Goal: Use online tool/utility: Utilize a website feature to perform a specific function

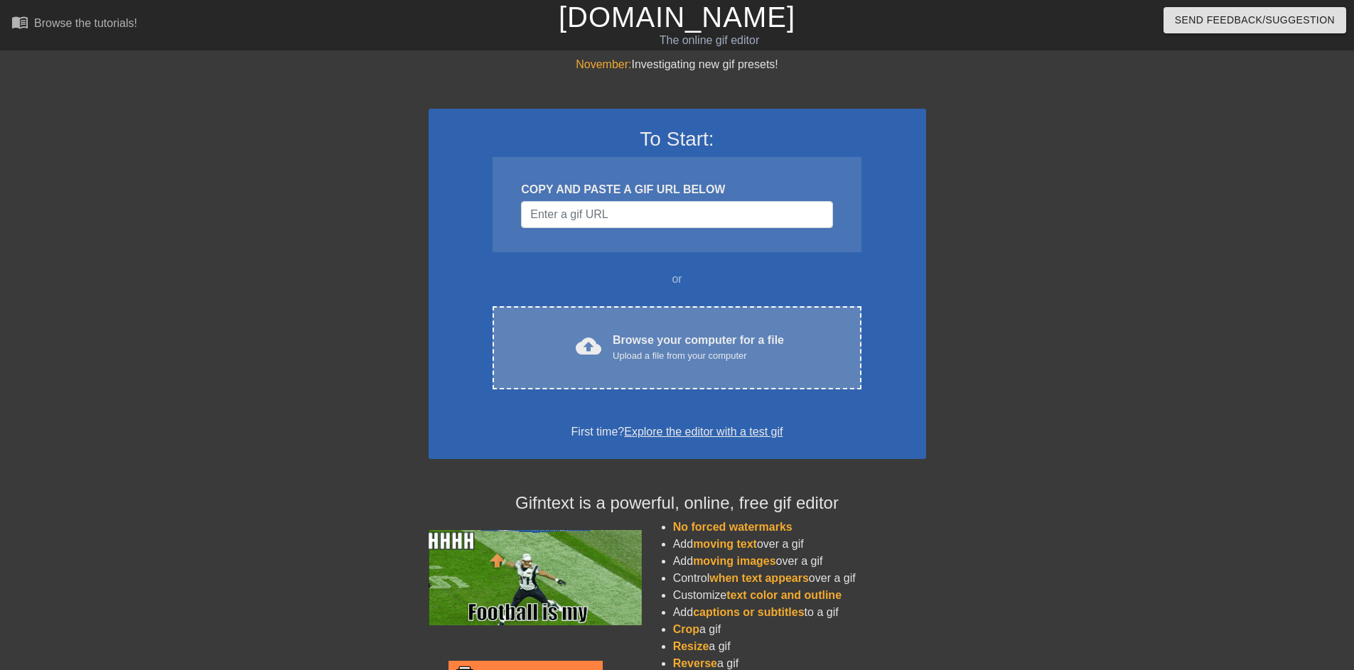
click at [666, 337] on div "Browse your computer for a file Upload a file from your computer" at bounding box center [698, 347] width 171 height 31
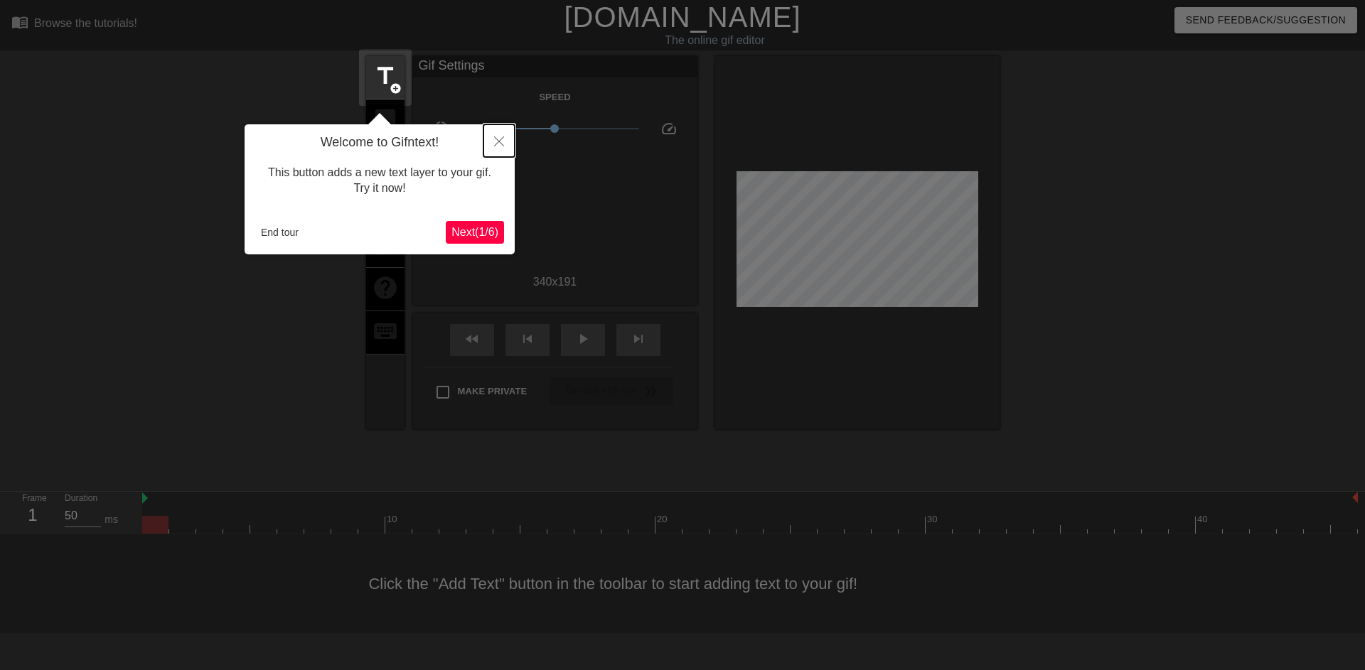
click at [503, 135] on button "Close" at bounding box center [498, 140] width 31 height 33
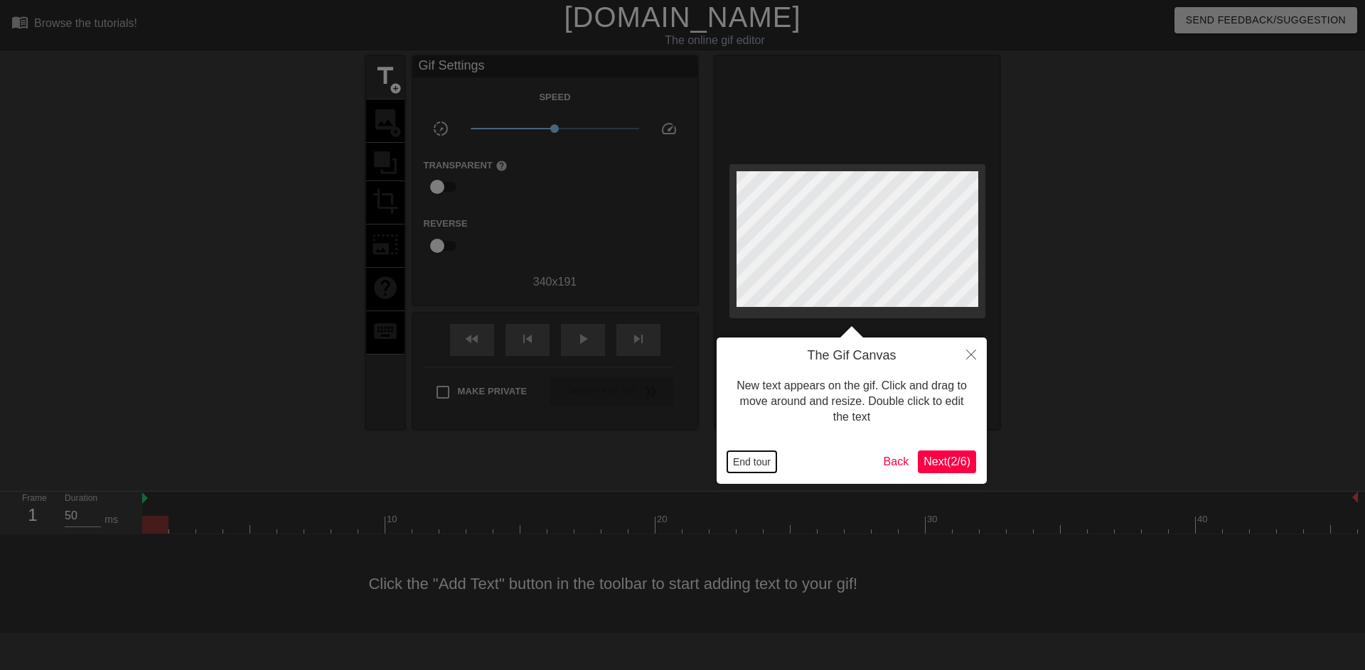
click at [764, 463] on button "End tour" at bounding box center [751, 461] width 49 height 21
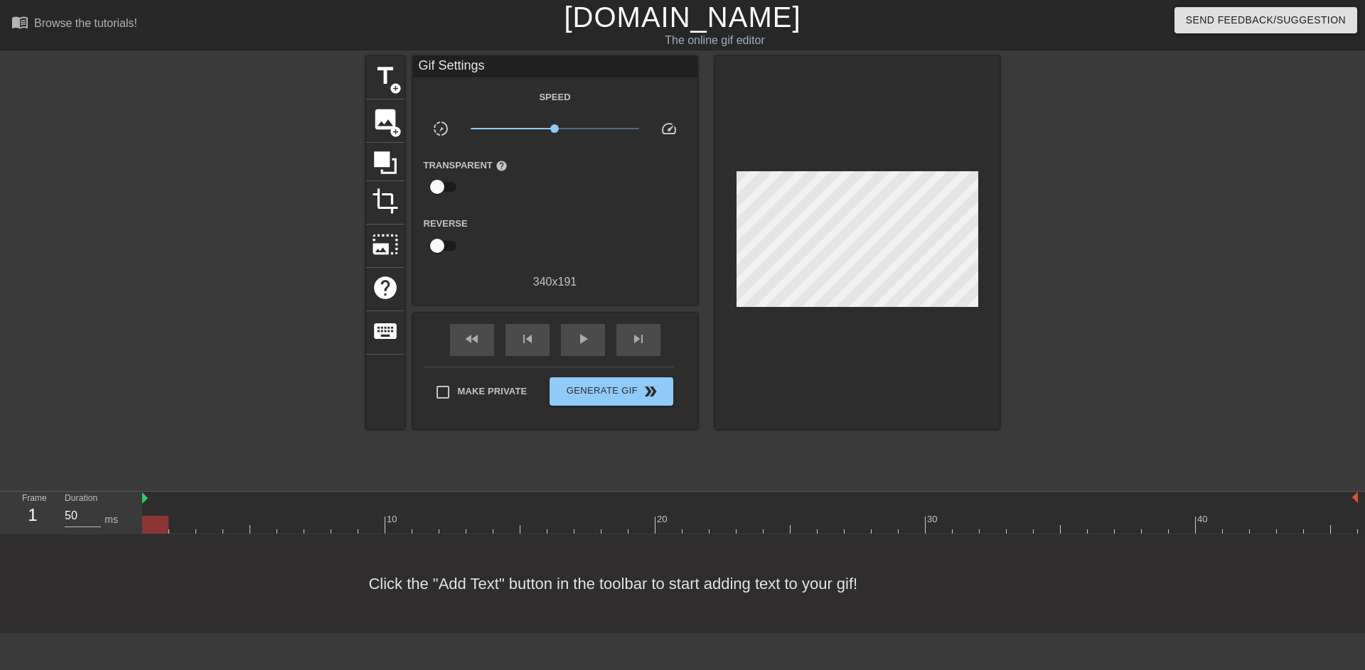
scroll to position [0, 7]
click at [662, 531] on div at bounding box center [749, 525] width 1215 height 18
click at [563, 520] on div at bounding box center [749, 525] width 1215 height 18
click at [522, 520] on div at bounding box center [749, 525] width 1215 height 18
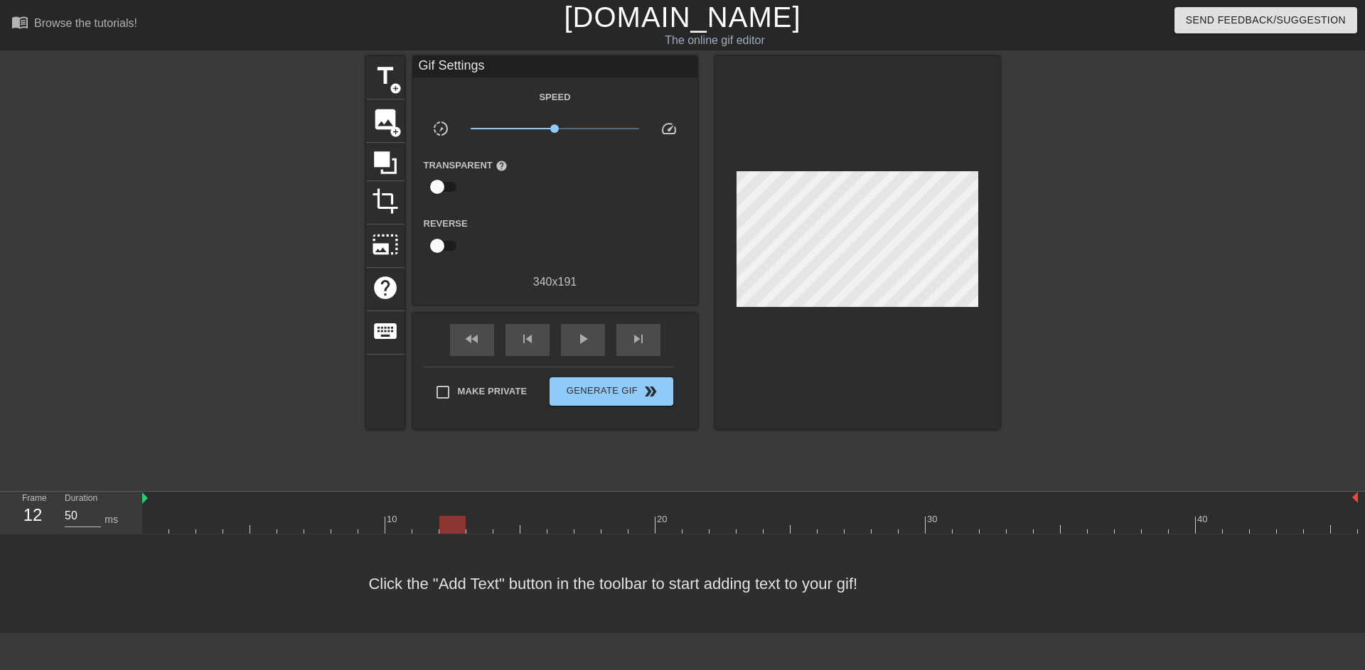
click at [439, 520] on div at bounding box center [749, 525] width 1215 height 18
click at [384, 526] on div at bounding box center [749, 525] width 1215 height 18
click at [362, 524] on div at bounding box center [749, 525] width 1215 height 18
type input "40"
click at [392, 523] on div at bounding box center [749, 525] width 1215 height 18
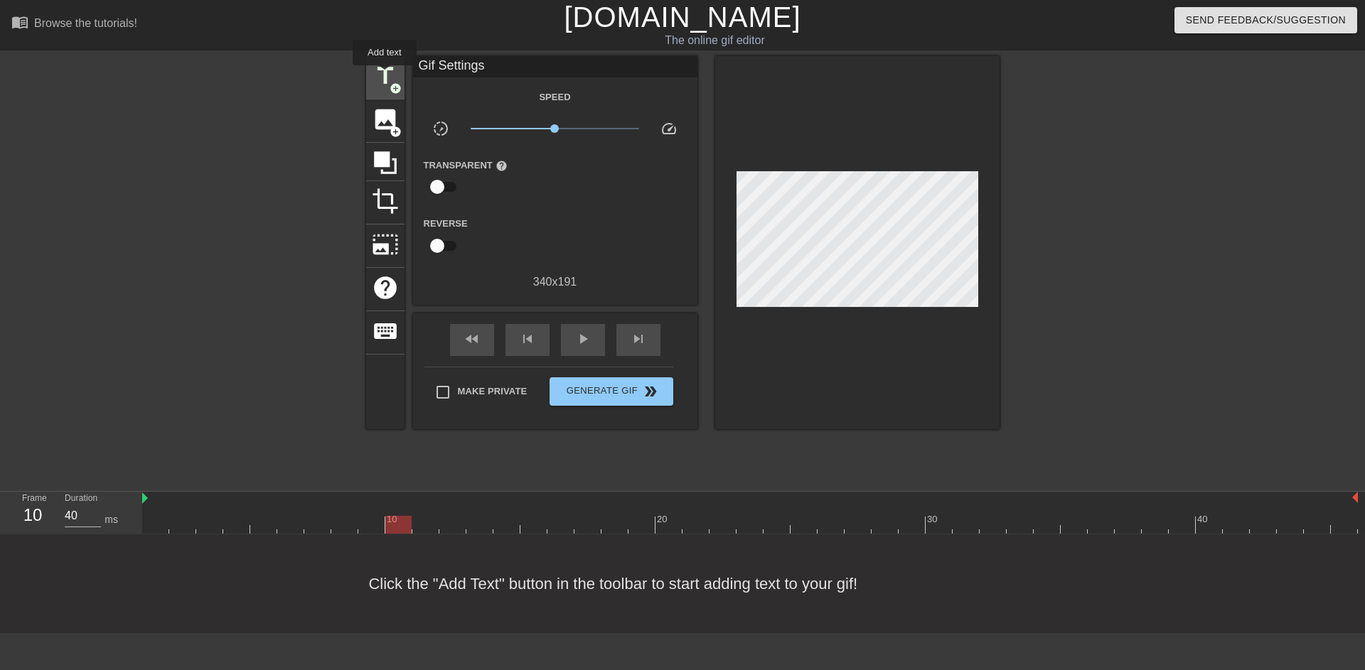
click at [385, 79] on span "title" at bounding box center [385, 76] width 27 height 27
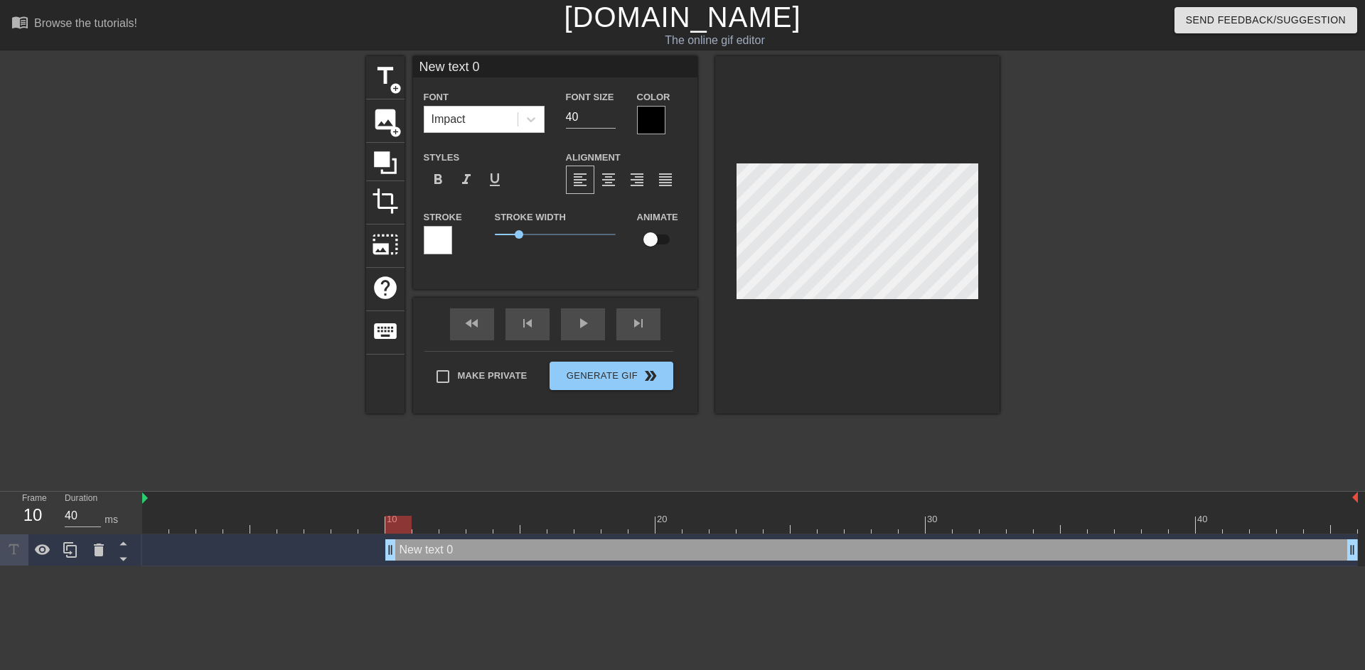
scroll to position [2, 4]
type input "T"
type textarea "T"
type input "Th"
type textarea "Th"
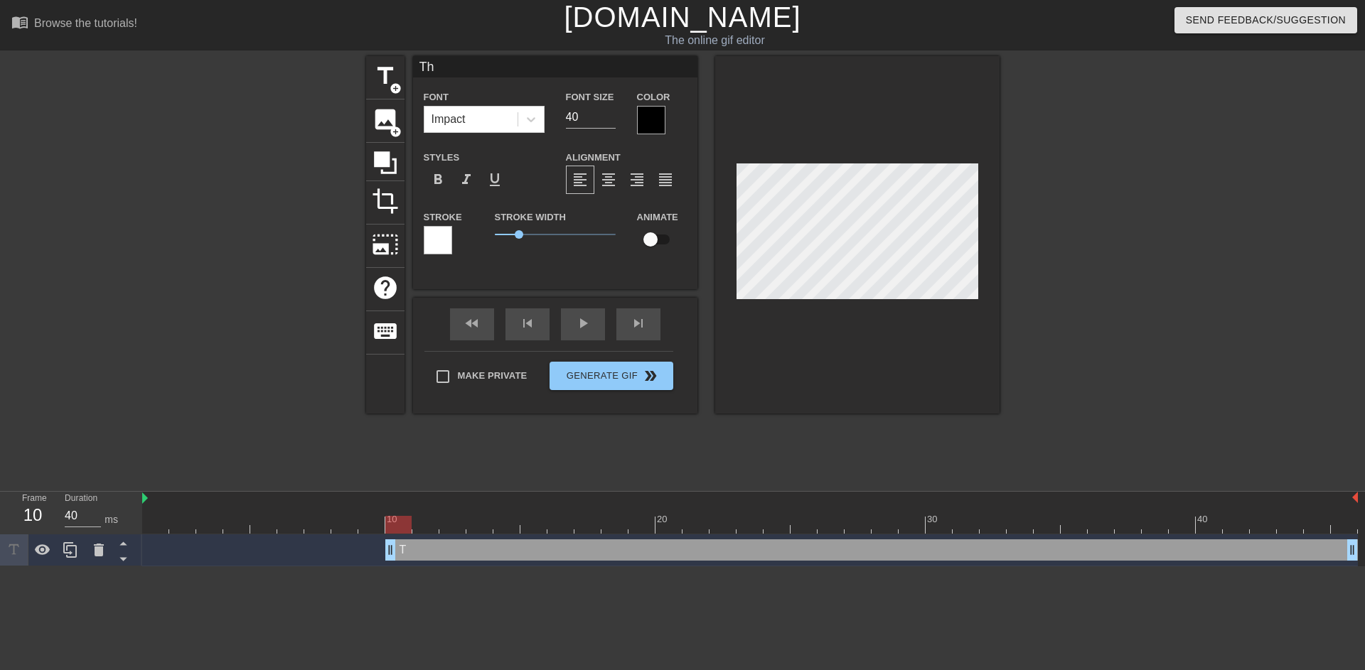
type input "Tha"
type textarea "Tha"
type input "That"
type textarea "That"
type input "That'"
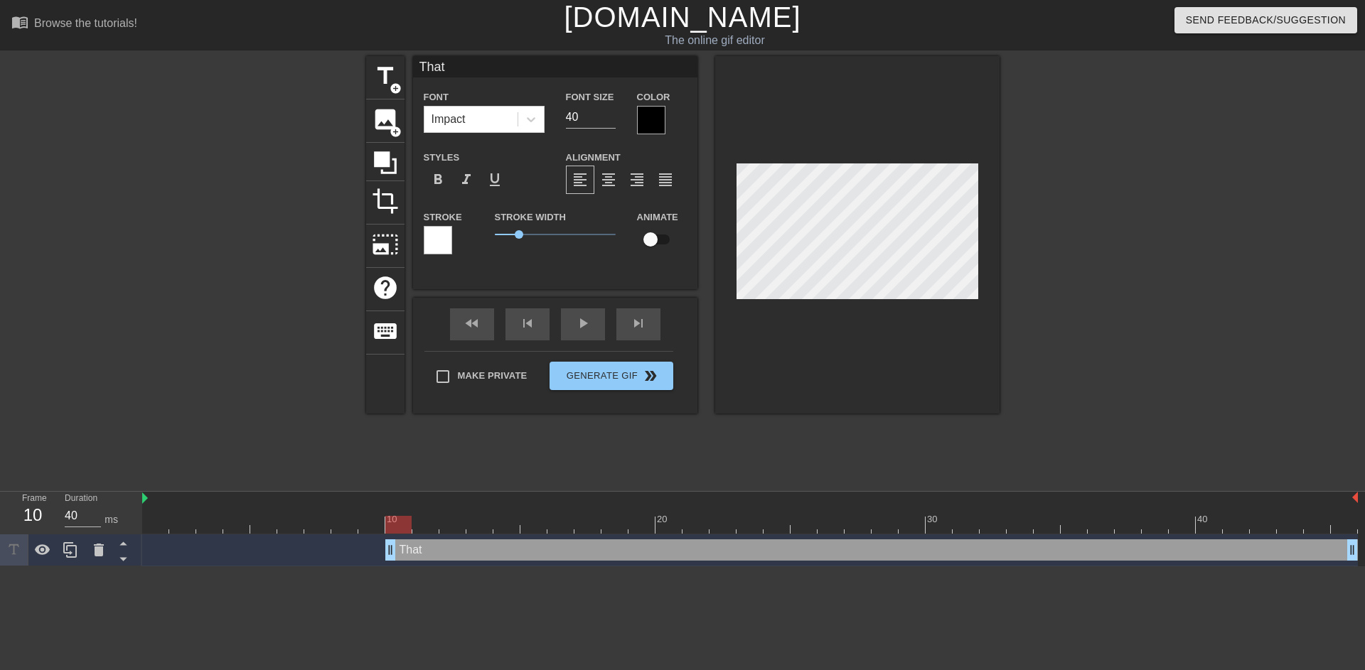
type textarea "That'"
type input "That's"
type textarea "That's"
type input "That's"
type textarea "That's"
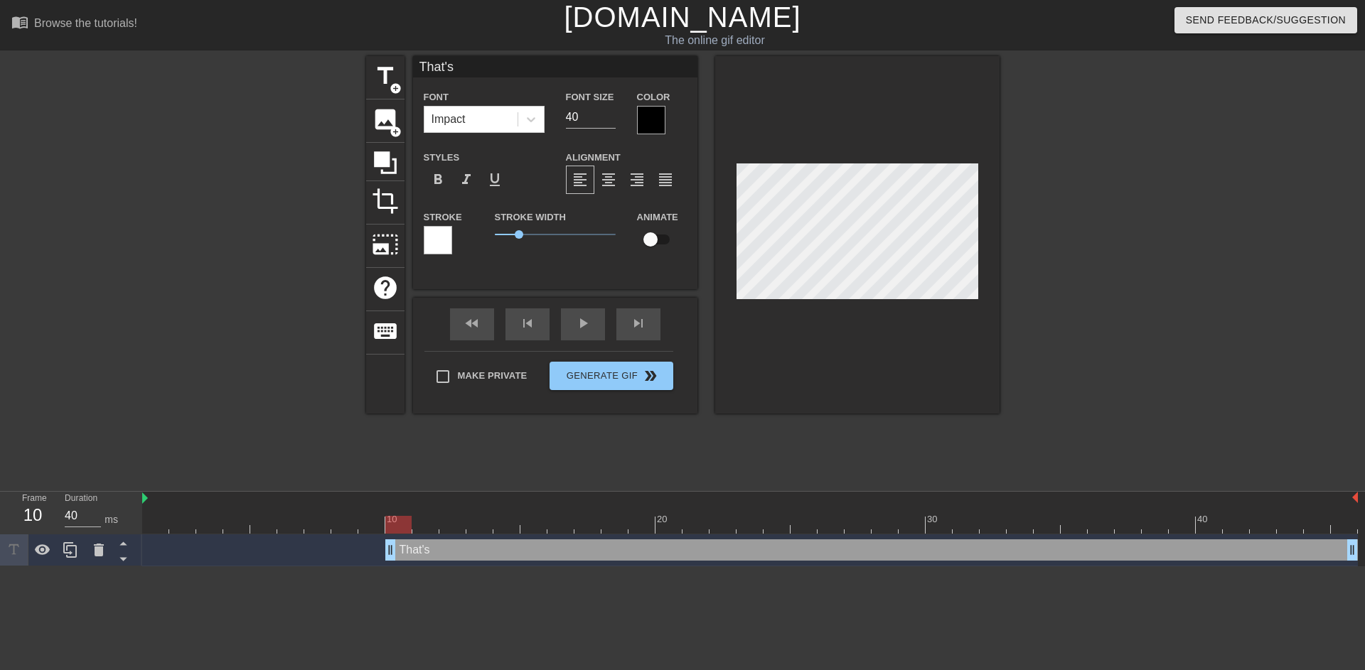
type input "That's a"
type textarea "That's a"
type input "That's a"
type textarea "That's a"
type input "That's a l"
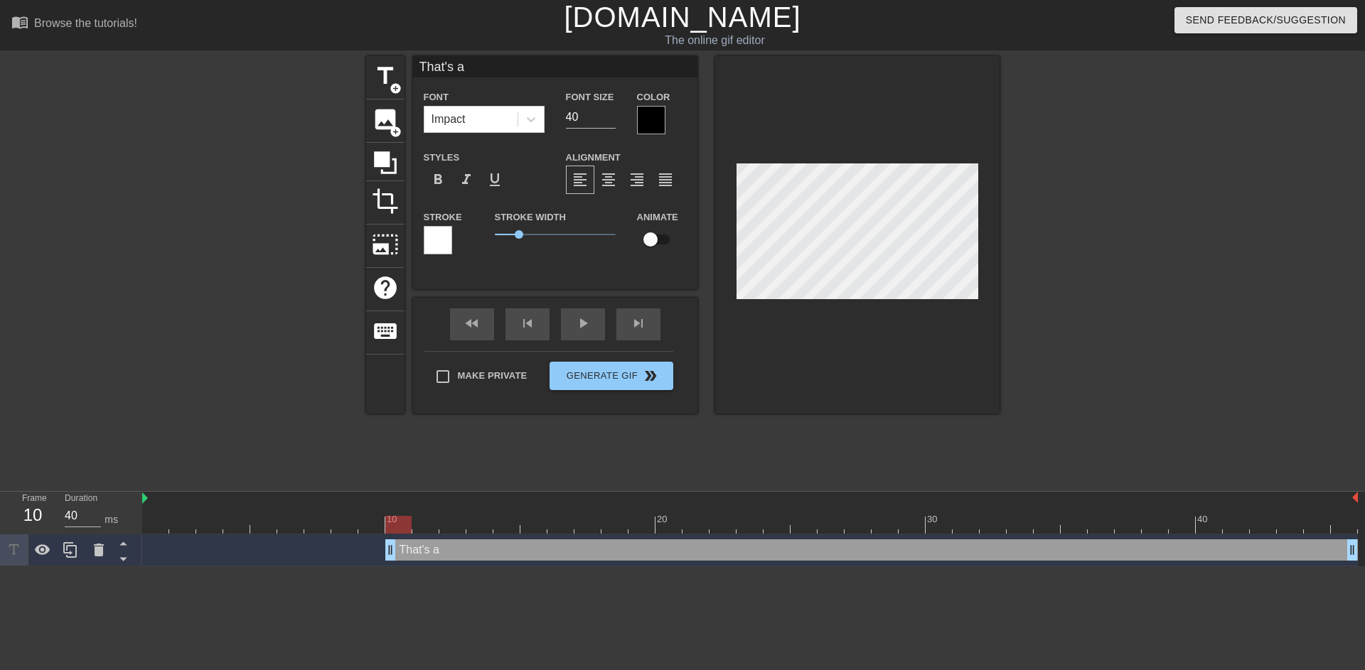
type textarea "That's a l"
type input "That's a lo"
type textarea "That's a lo"
type input "That's a lot"
type textarea "That's a lot"
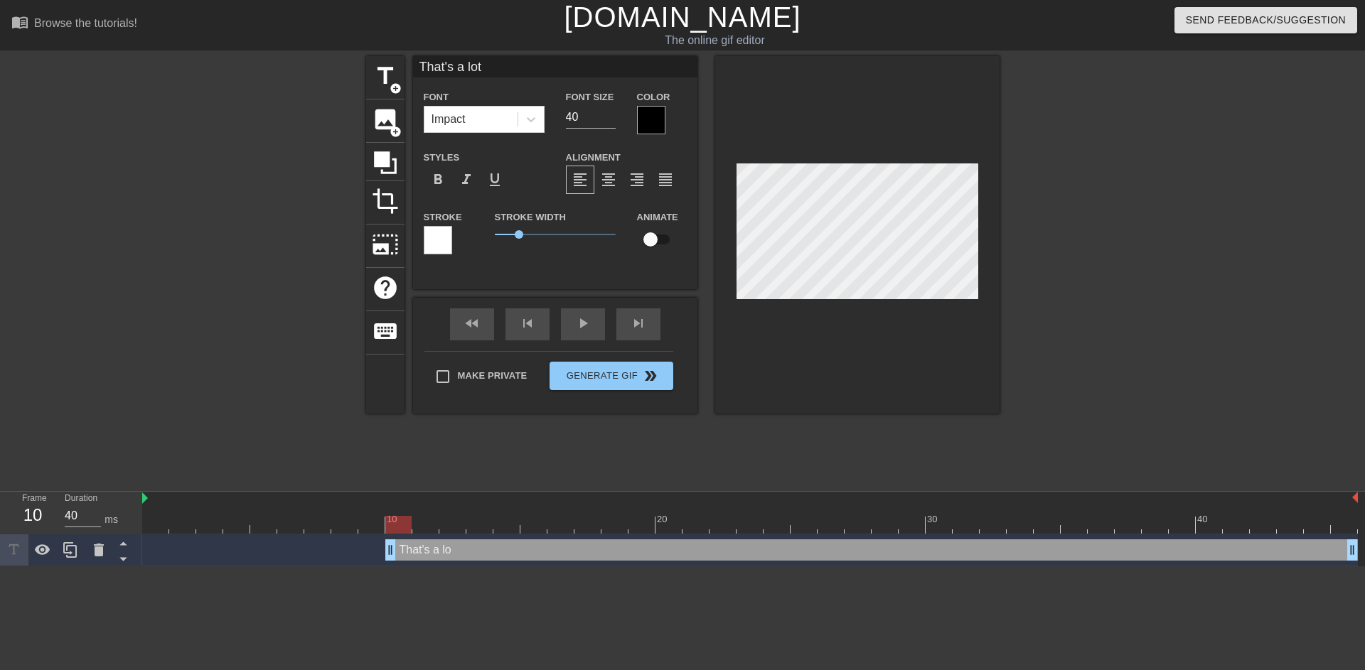
type input "That's a lot"
type textarea "That's a lot"
type input "That's a lot o"
type textarea "That's a lot o"
type input "That's a lot of"
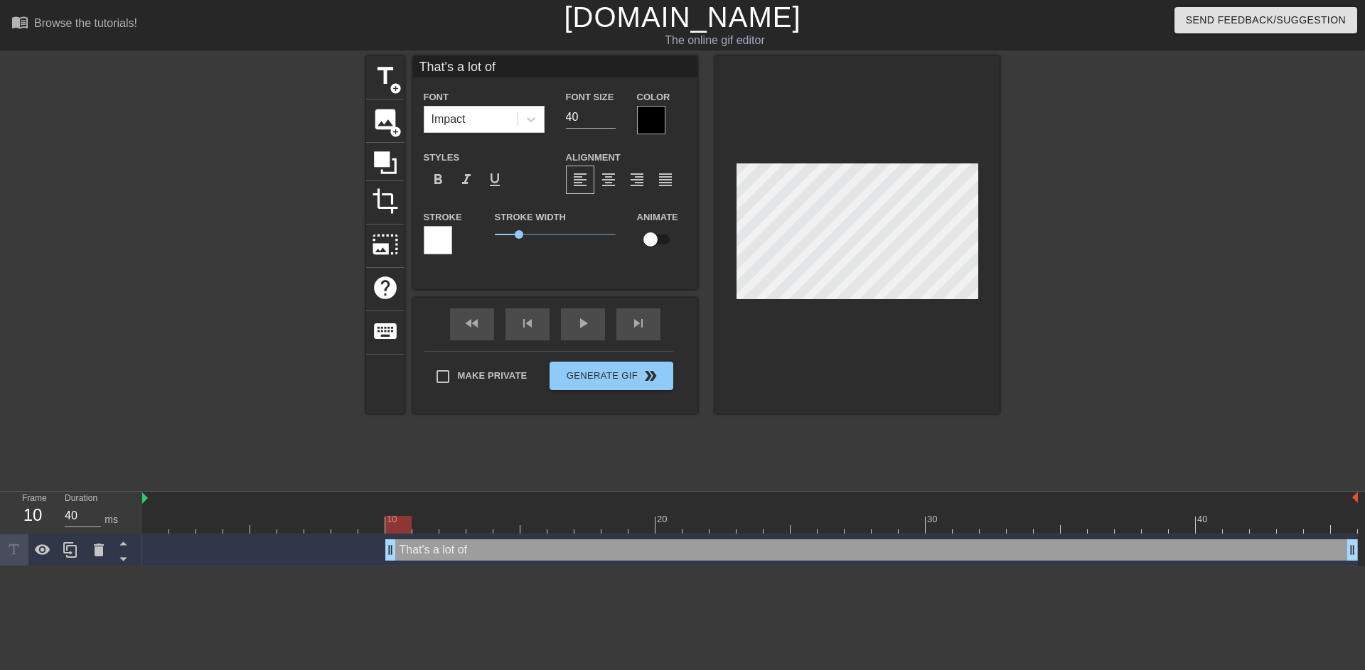
type textarea "That's a lot of"
type input "That's a lot of d"
type textarea "That's a lot of d"
type input "That's a lot of da"
type textarea "That's a lot of da"
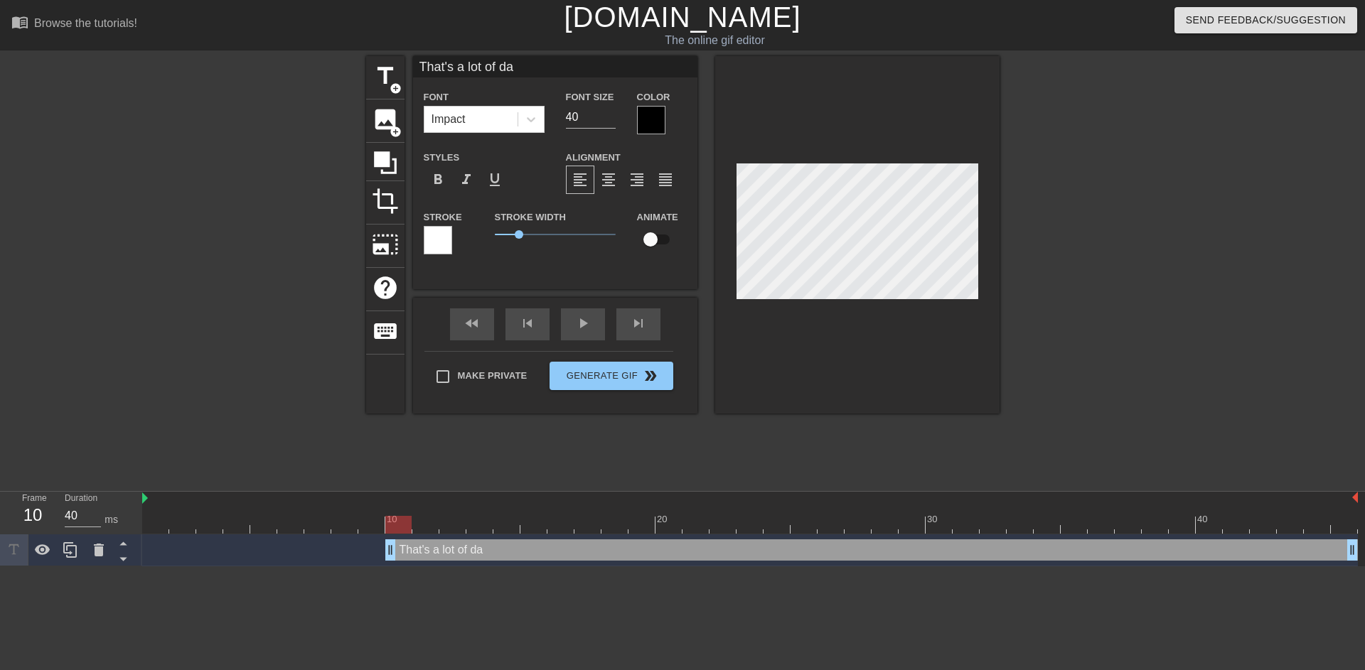
type input "That's a lot of dat"
type textarea "That's a lot of dat"
type input "That's a lot of data"
type textarea "That's a lot of data"
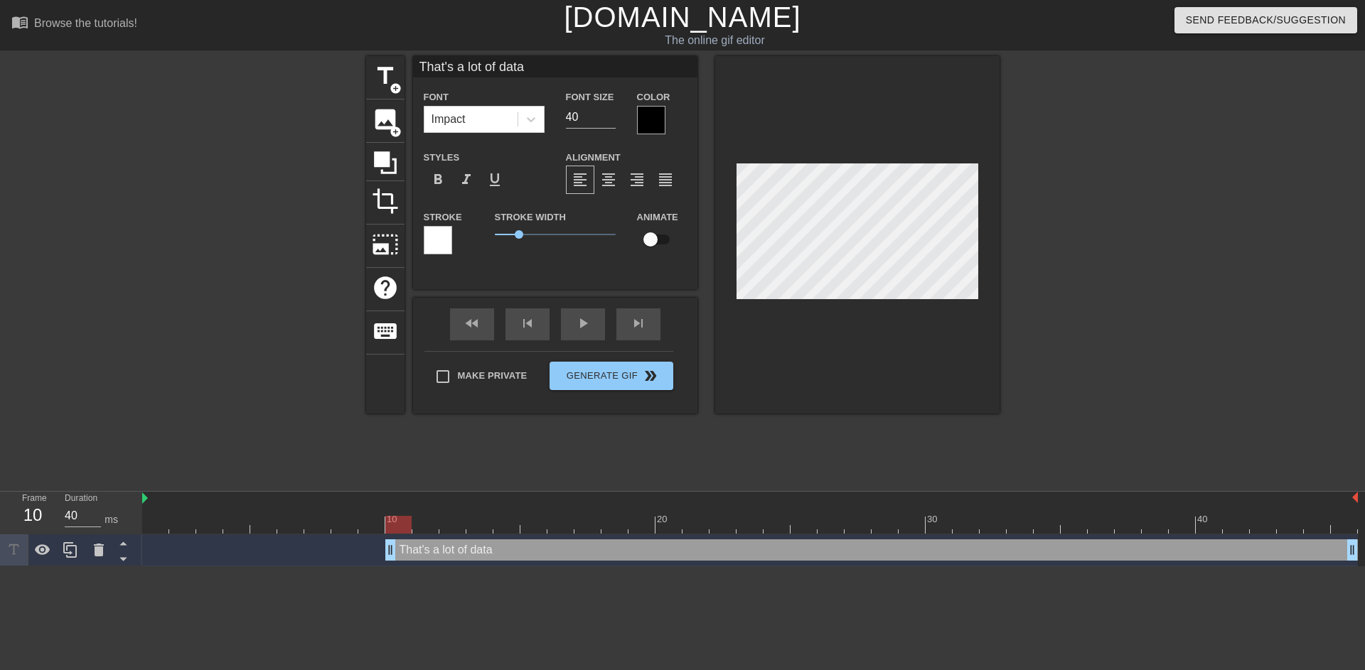
click at [654, 120] on div at bounding box center [651, 120] width 28 height 28
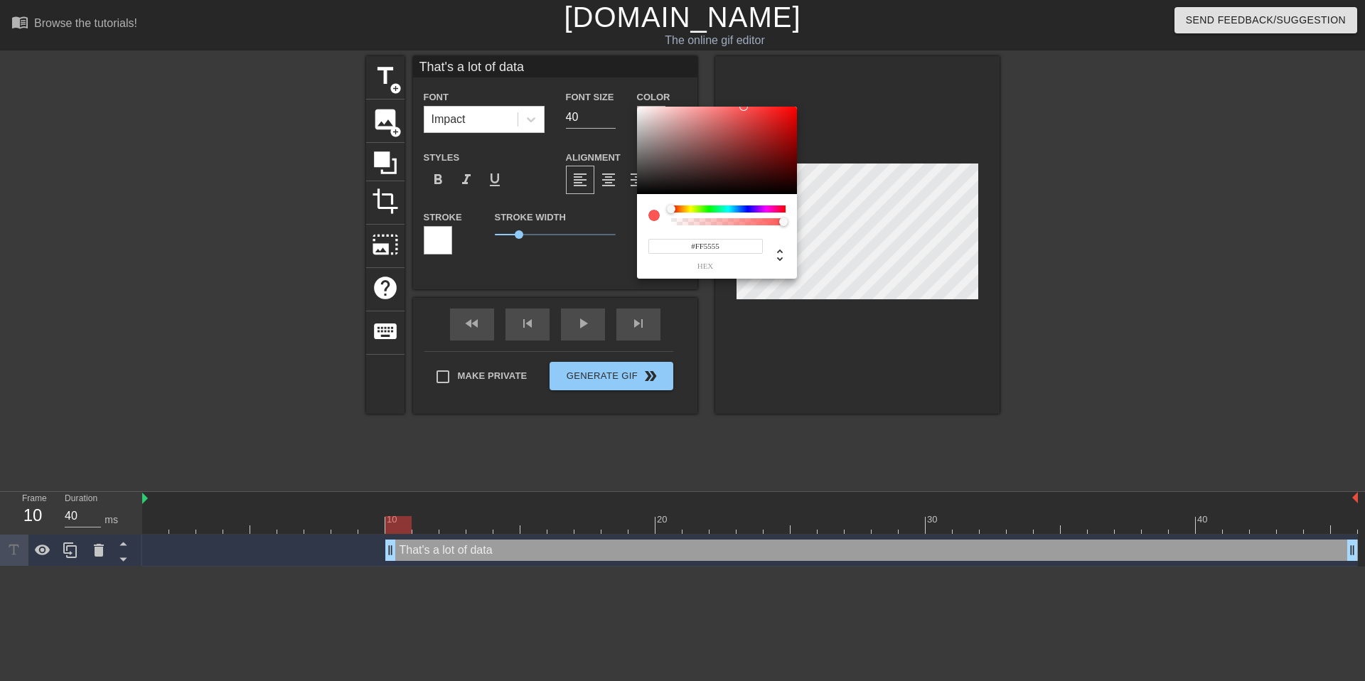
type input "#FFFFFF"
drag, startPoint x: 659, startPoint y: 144, endPoint x: 635, endPoint y: 104, distance: 46.8
click at [635, 104] on div "#FFFFFF hex" at bounding box center [682, 340] width 1365 height 681
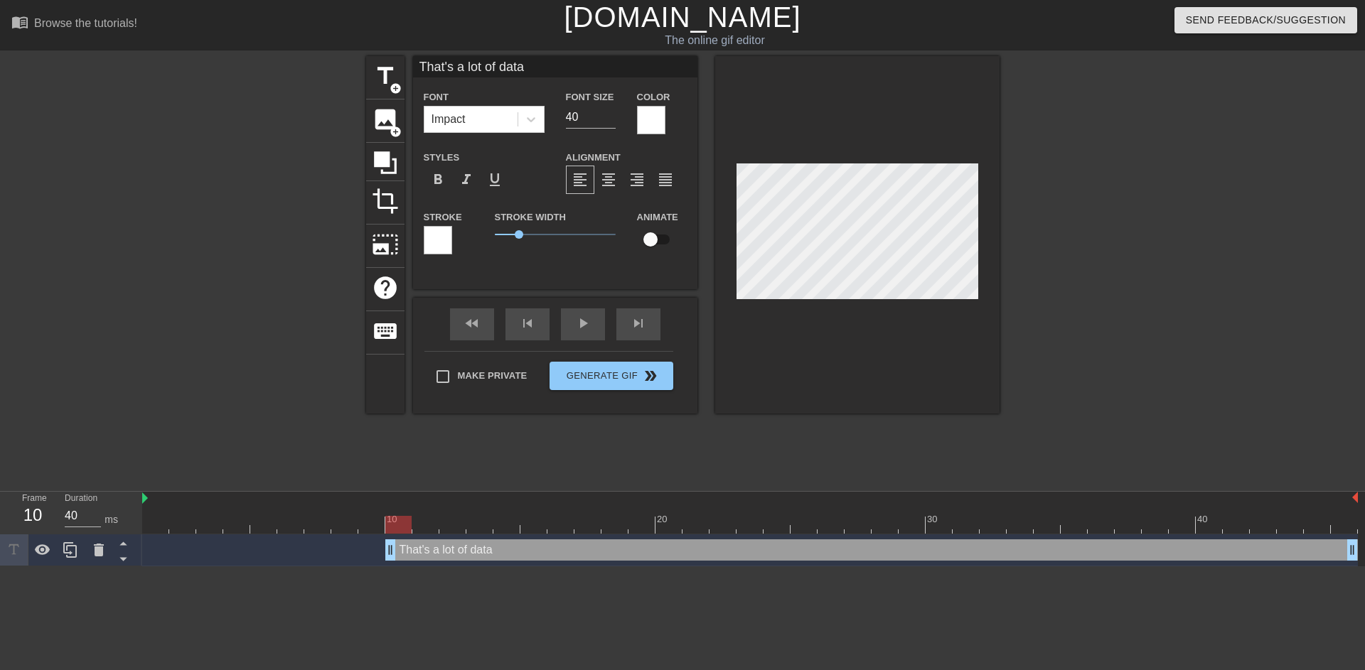
click at [436, 240] on div at bounding box center [438, 240] width 28 height 28
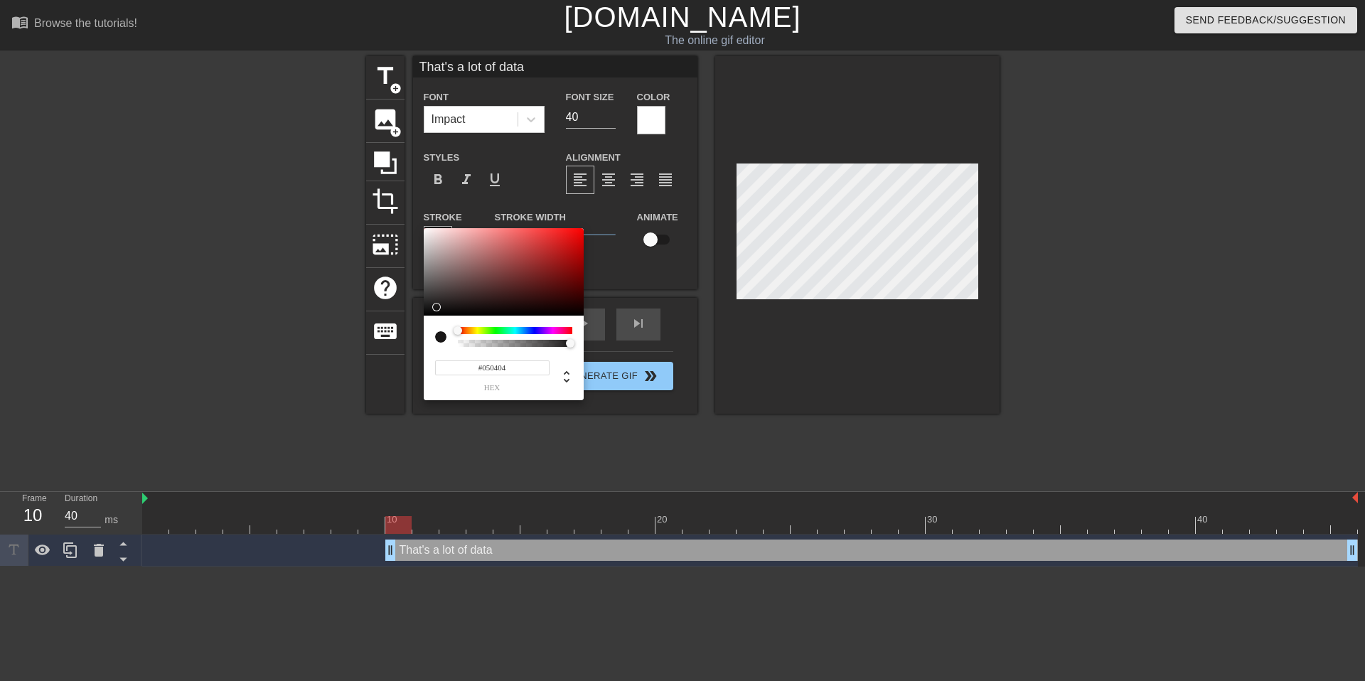
type input "#000000"
drag, startPoint x: 463, startPoint y: 265, endPoint x: 419, endPoint y: 322, distance: 71.9
click at [419, 322] on div "#000000 hex" at bounding box center [682, 340] width 1365 height 681
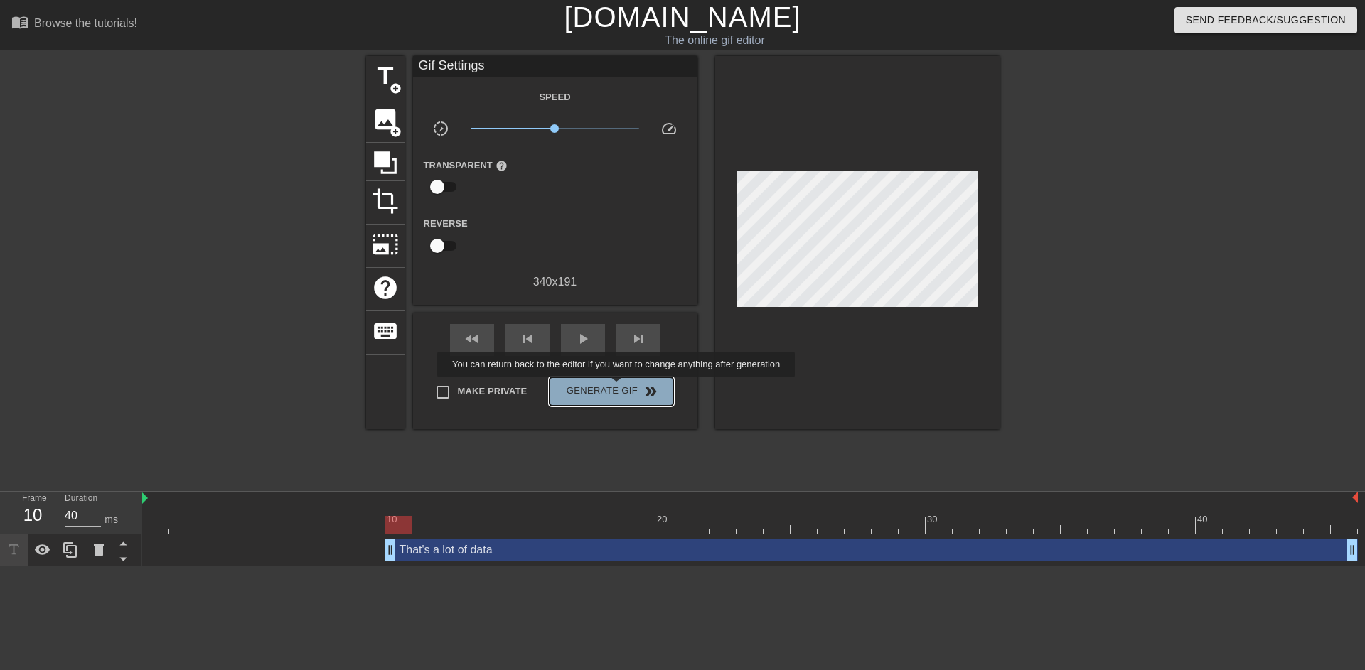
click at [626, 387] on span "Generate Gif double_arrow" at bounding box center [611, 391] width 112 height 17
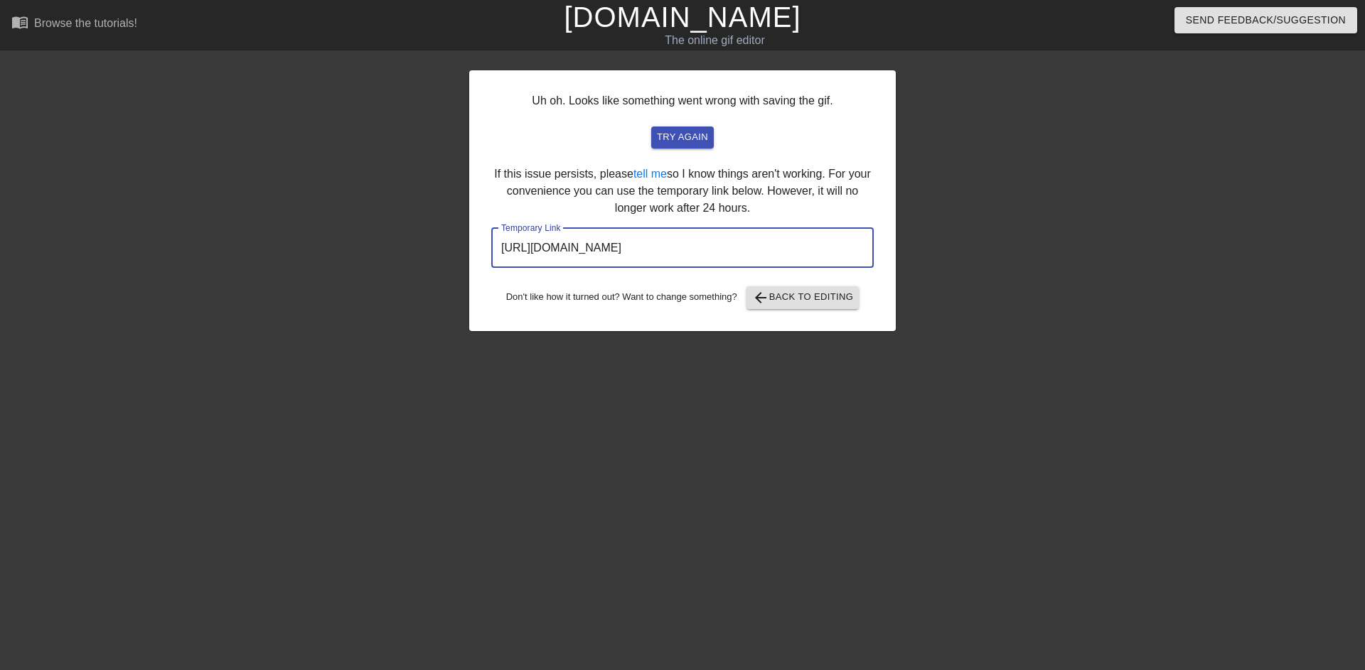
click at [758, 237] on input "[URL][DOMAIN_NAME]" at bounding box center [682, 248] width 382 height 40
click at [751, 244] on input "[URL][DOMAIN_NAME]" at bounding box center [682, 248] width 382 height 40
